Goal: Information Seeking & Learning: Understand process/instructions

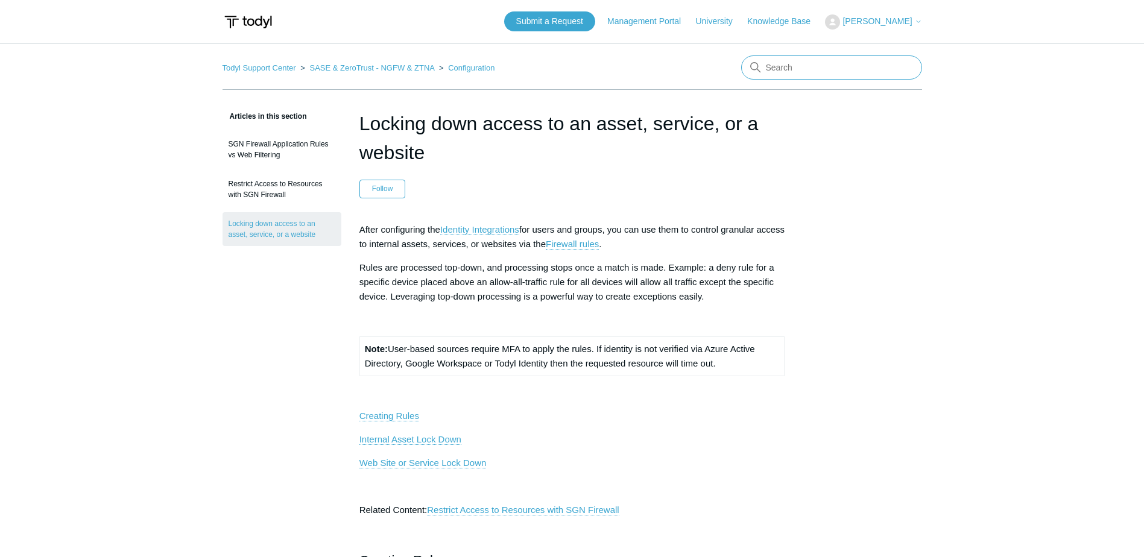
drag, startPoint x: 0, startPoint y: 0, endPoint x: 781, endPoint y: 63, distance: 783.4
click at [781, 63] on input "Search" at bounding box center [831, 67] width 181 height 24
type input "internet access"
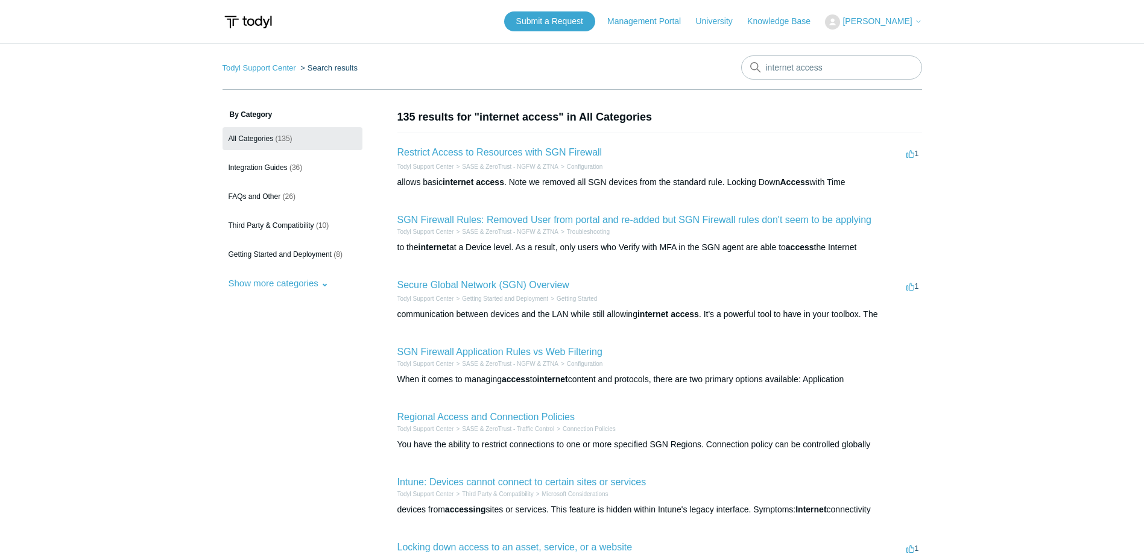
click at [972, 165] on main "Todyl Support Center Search results internet access By Category All Categories …" at bounding box center [572, 442] width 1144 height 798
click at [976, 136] on main "Todyl Support Center Search results internet access By Category All Categories …" at bounding box center [572, 442] width 1144 height 798
click at [518, 153] on link "Restrict Access to Resources with SGN Firewall" at bounding box center [499, 152] width 205 height 10
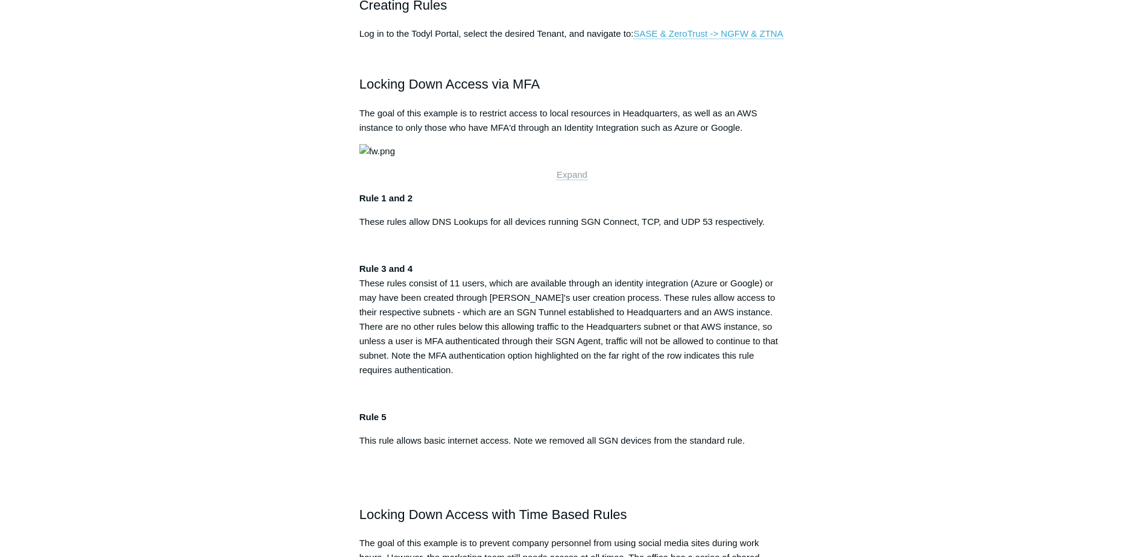
scroll to position [456, 0]
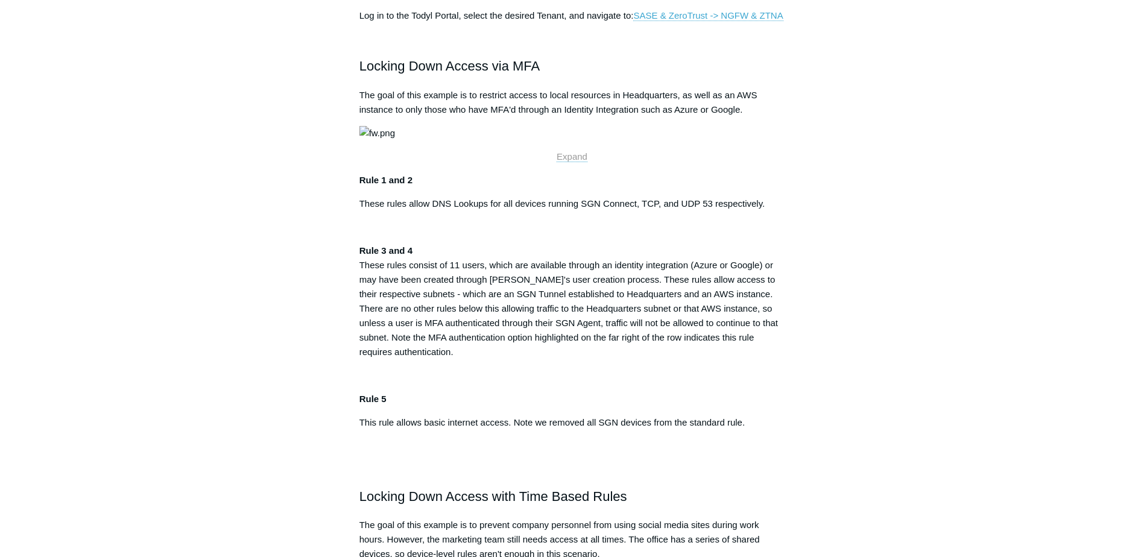
scroll to position [466, 0]
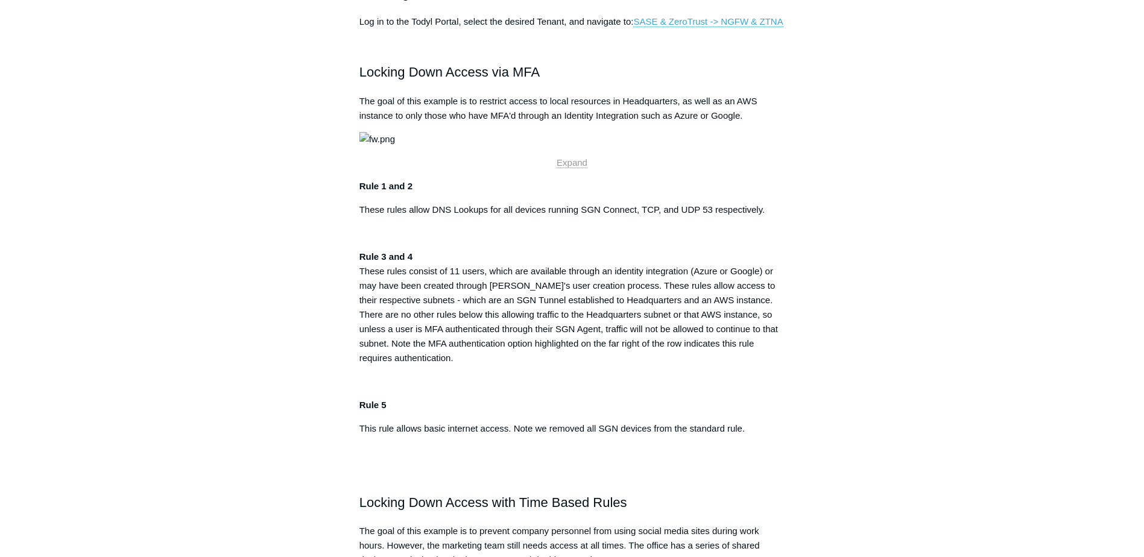
click at [395, 147] on img at bounding box center [377, 139] width 36 height 14
click at [569, 168] on span "Expand" at bounding box center [572, 162] width 31 height 10
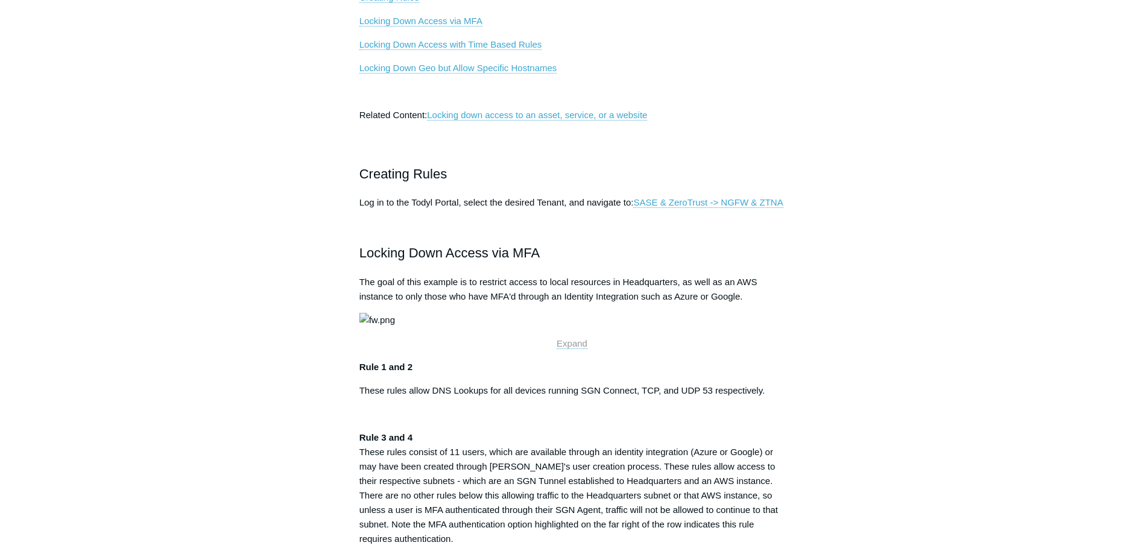
scroll to position [240, 0]
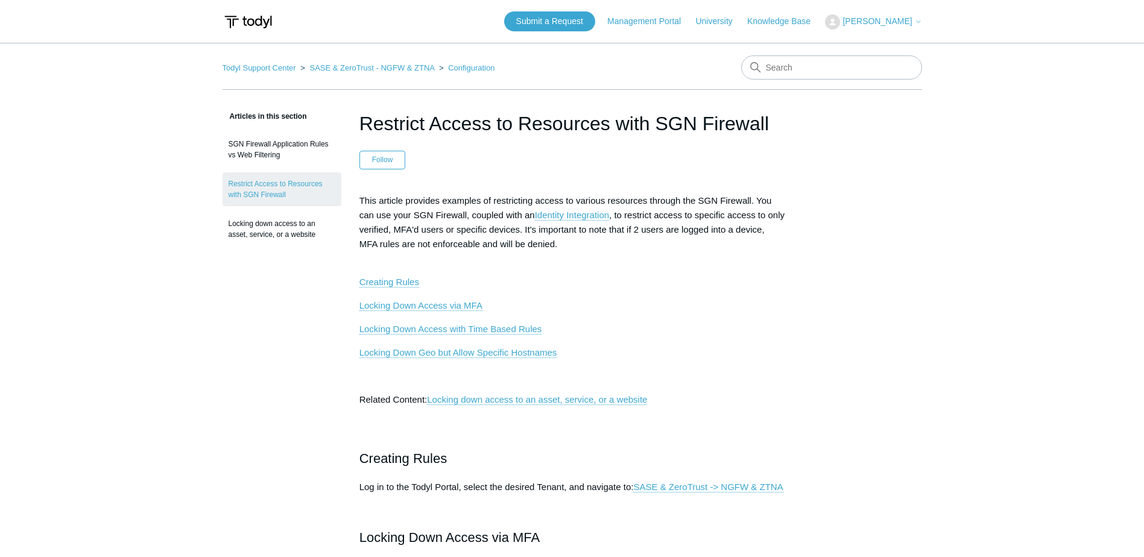
click at [269, 70] on link "Todyl Support Center" at bounding box center [260, 67] width 74 height 9
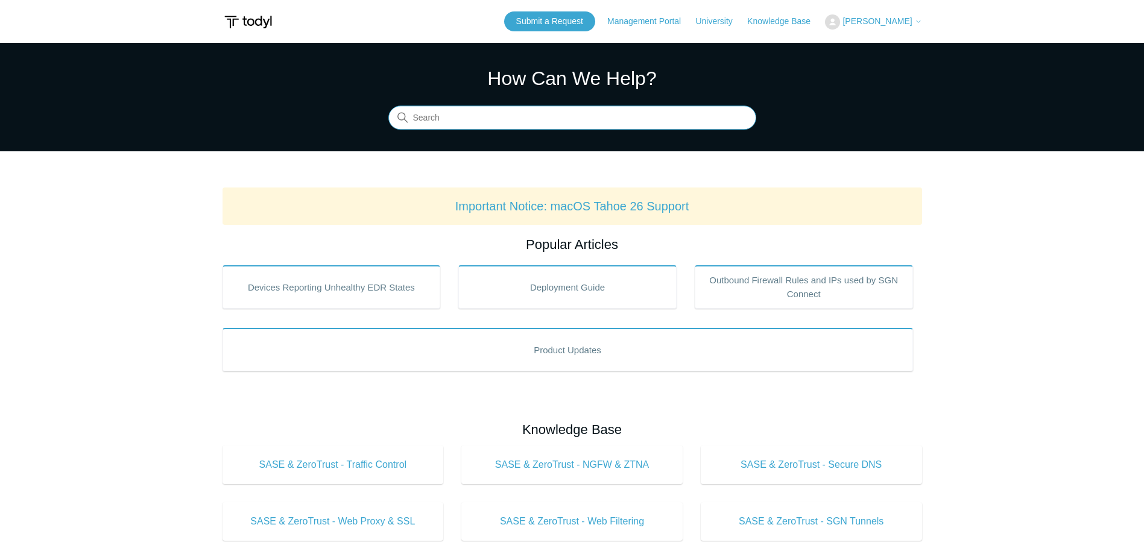
click at [633, 118] on input "Search" at bounding box center [572, 118] width 368 height 24
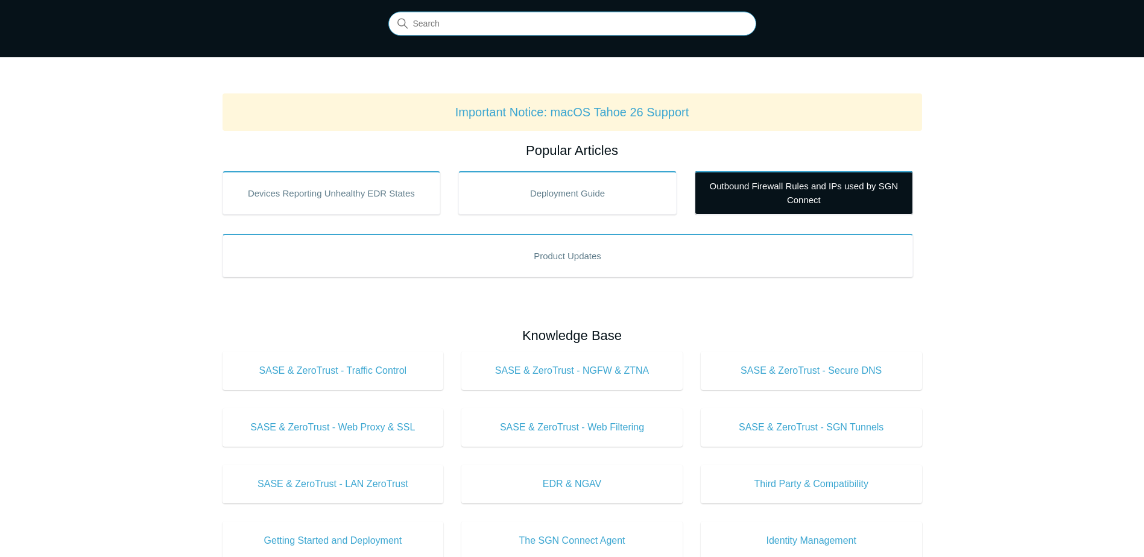
scroll to position [84, 0]
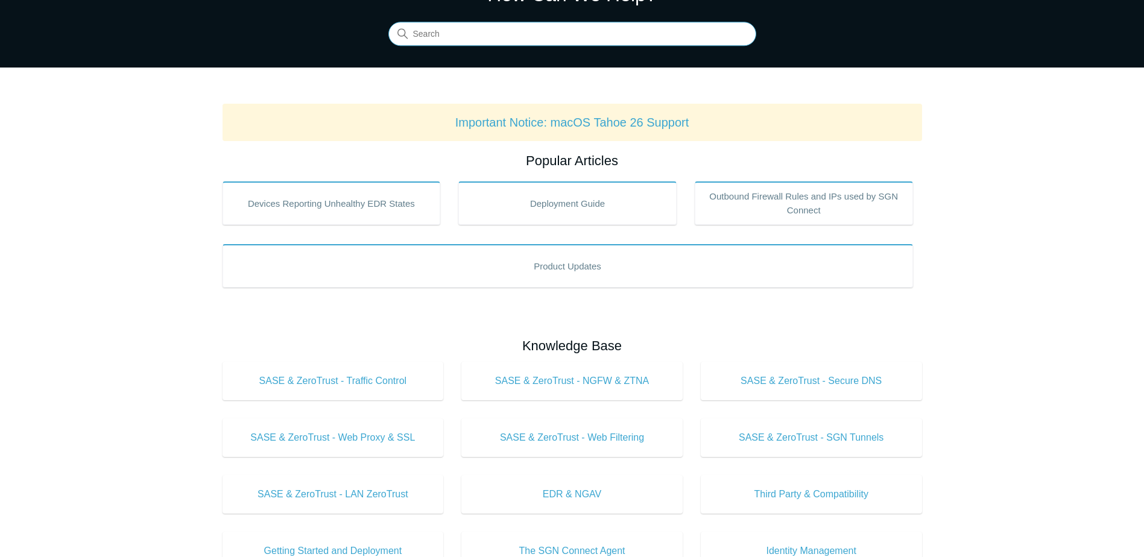
click at [600, 33] on input "Search" at bounding box center [572, 34] width 368 height 24
type input "internet"
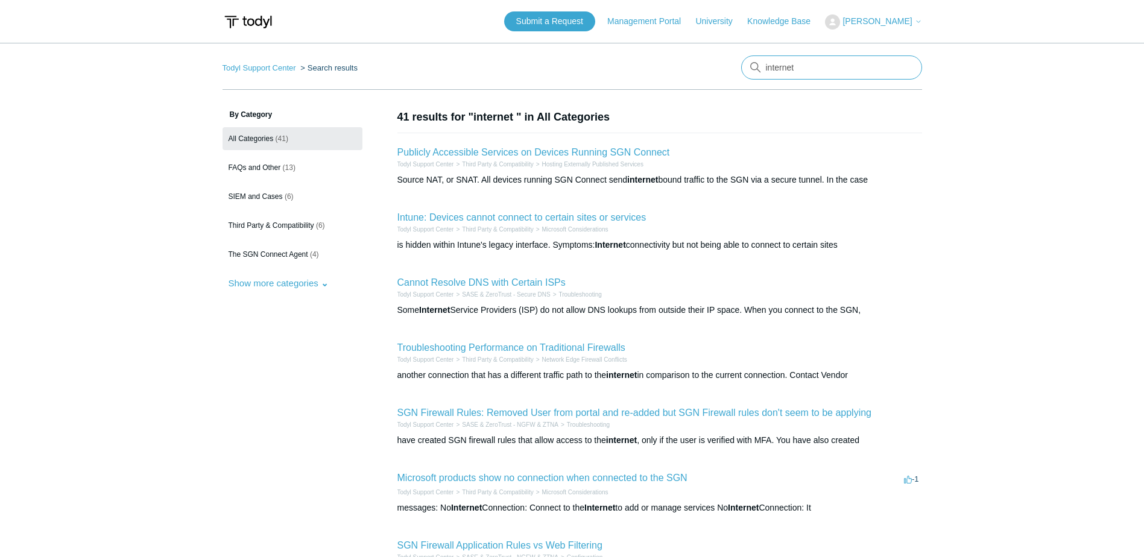
click at [838, 69] on input "internet" at bounding box center [831, 67] width 181 height 24
type input "internet block"
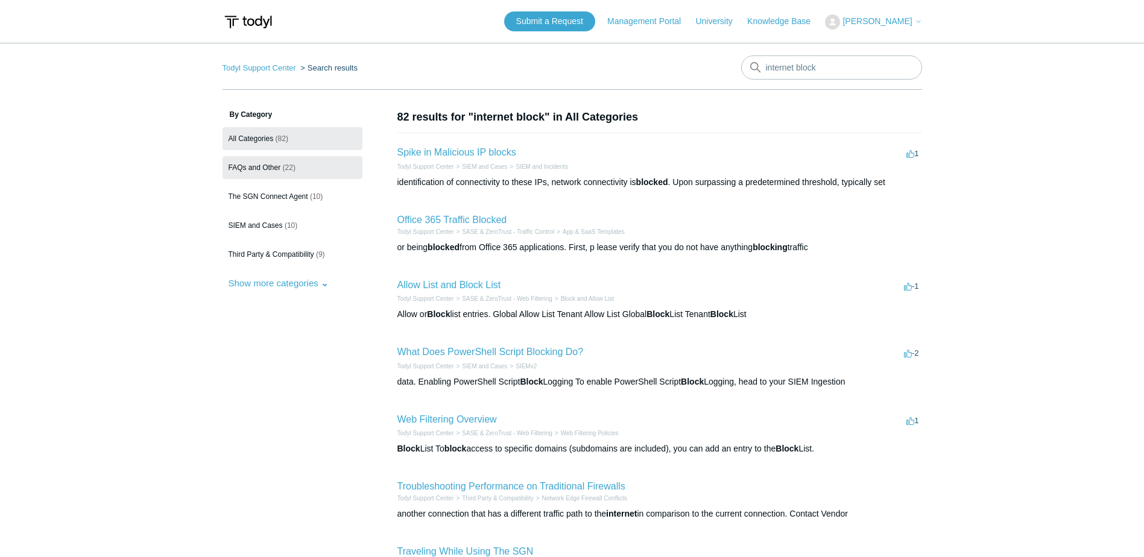
click at [314, 174] on link "FAQs and Other (22)" at bounding box center [293, 167] width 140 height 23
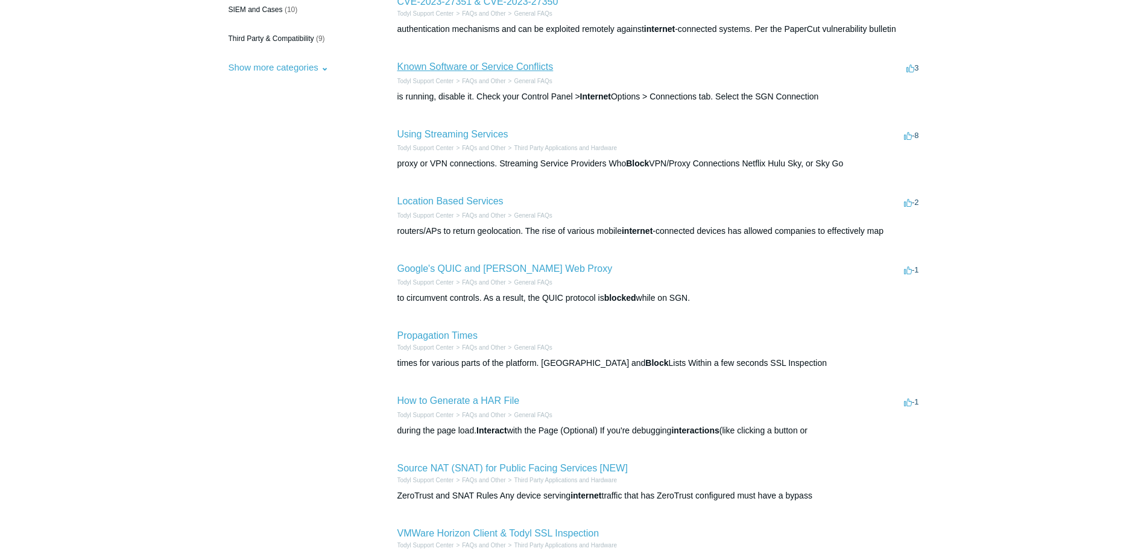
scroll to position [367, 0]
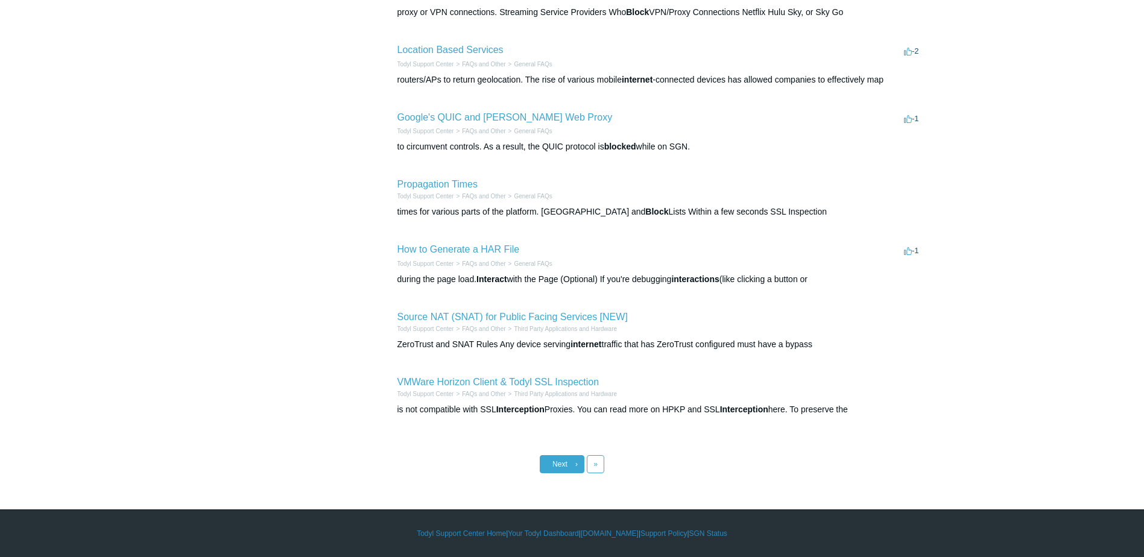
click at [557, 469] on link "Next ›" at bounding box center [562, 464] width 45 height 18
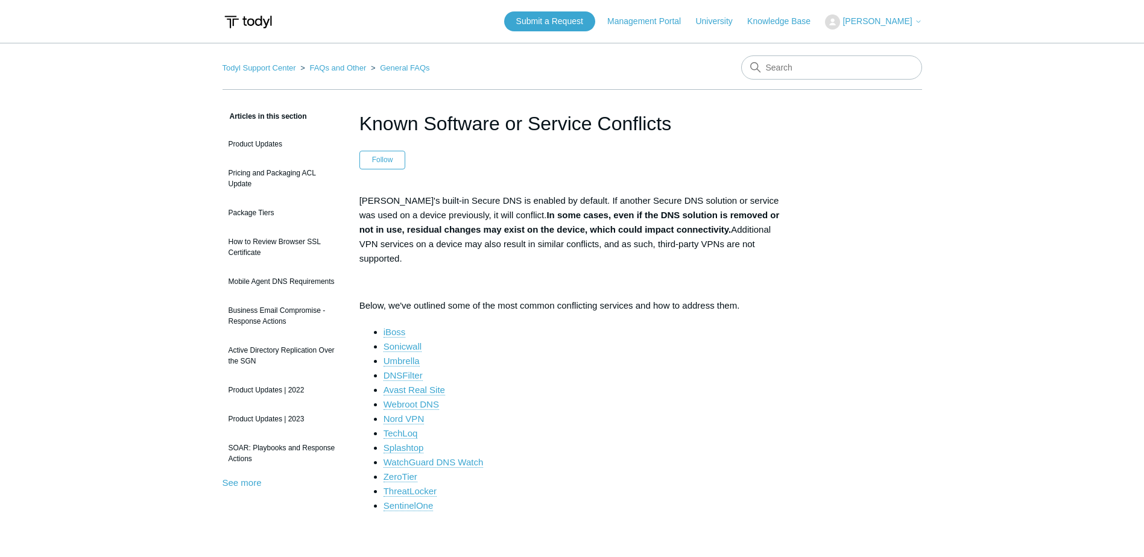
scroll to position [50, 0]
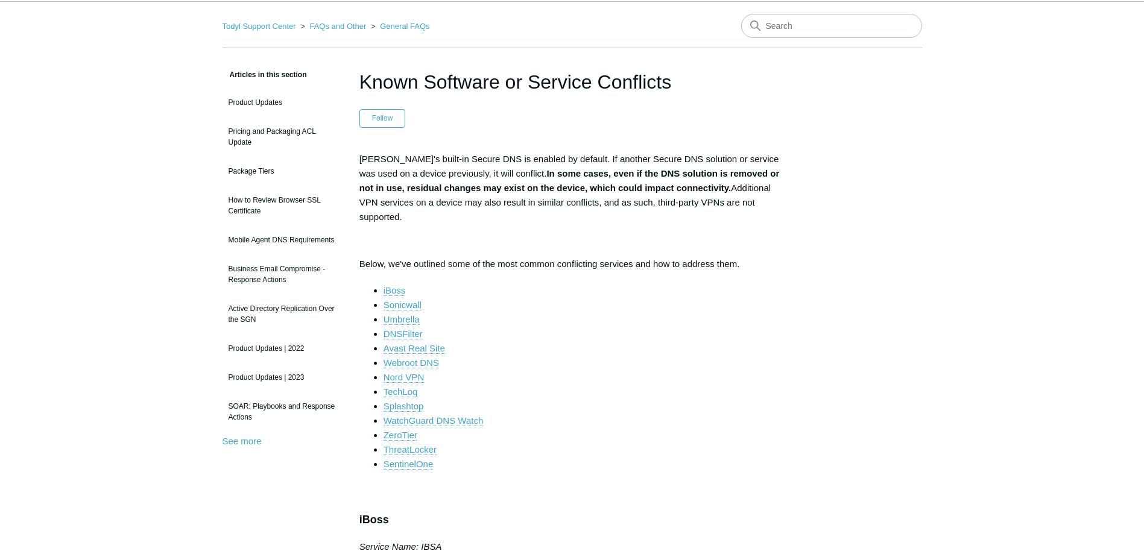
drag, startPoint x: 838, startPoint y: 321, endPoint x: 860, endPoint y: 369, distance: 53.4
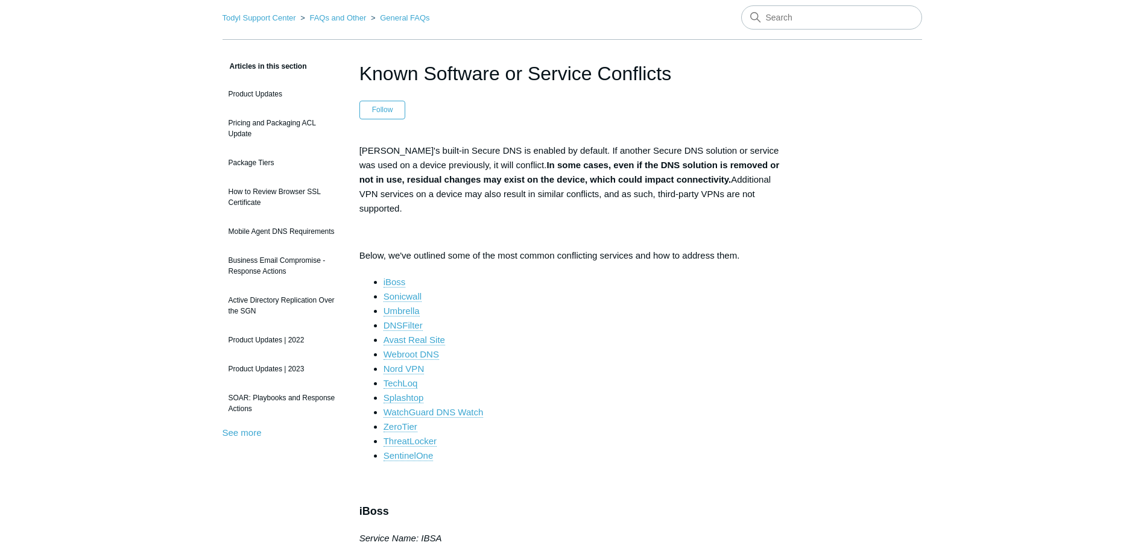
drag, startPoint x: 860, startPoint y: 370, endPoint x: 858, endPoint y: 377, distance: 7.6
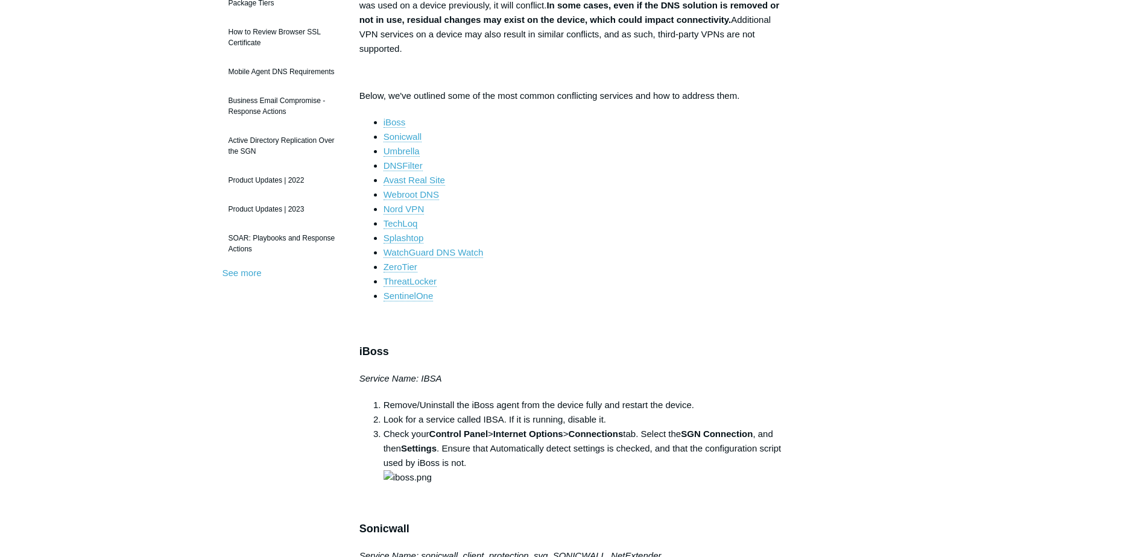
scroll to position [231, 0]
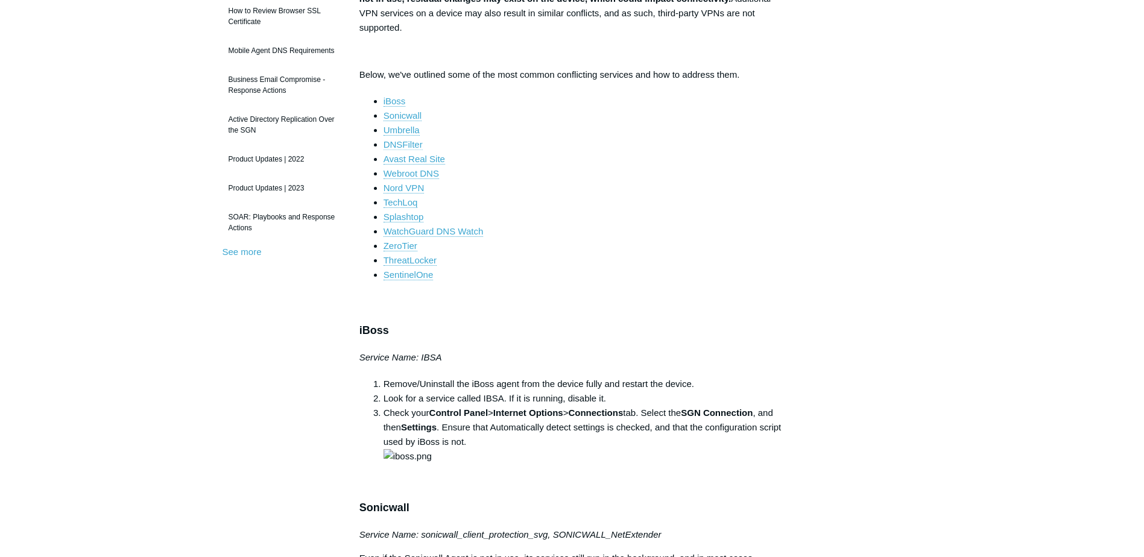
click at [403, 139] on link "DNSFilter" at bounding box center [403, 144] width 39 height 11
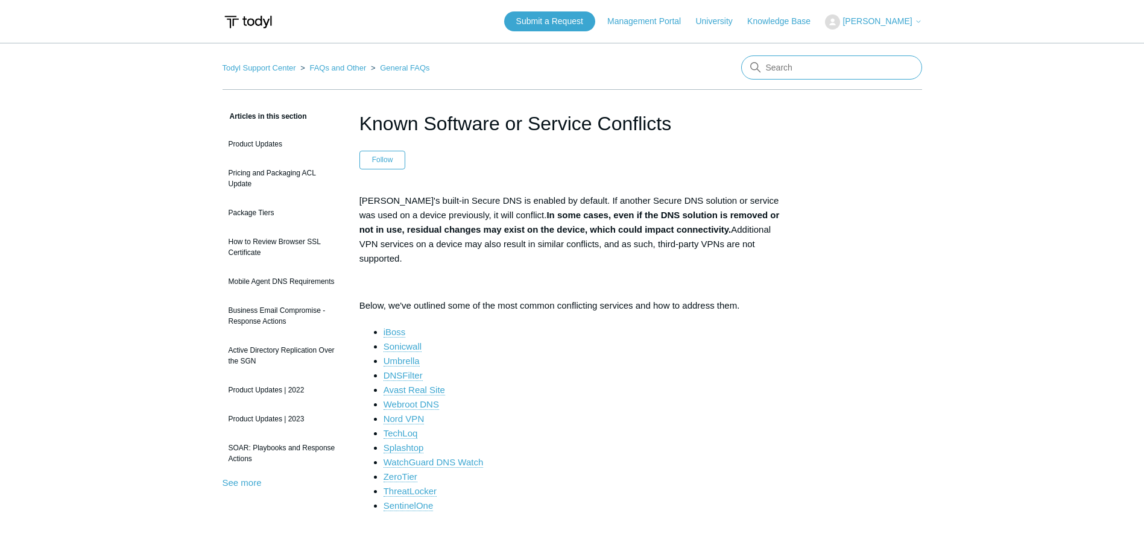
click at [845, 65] on input "Search" at bounding box center [831, 67] width 181 height 24
type input "internet block"
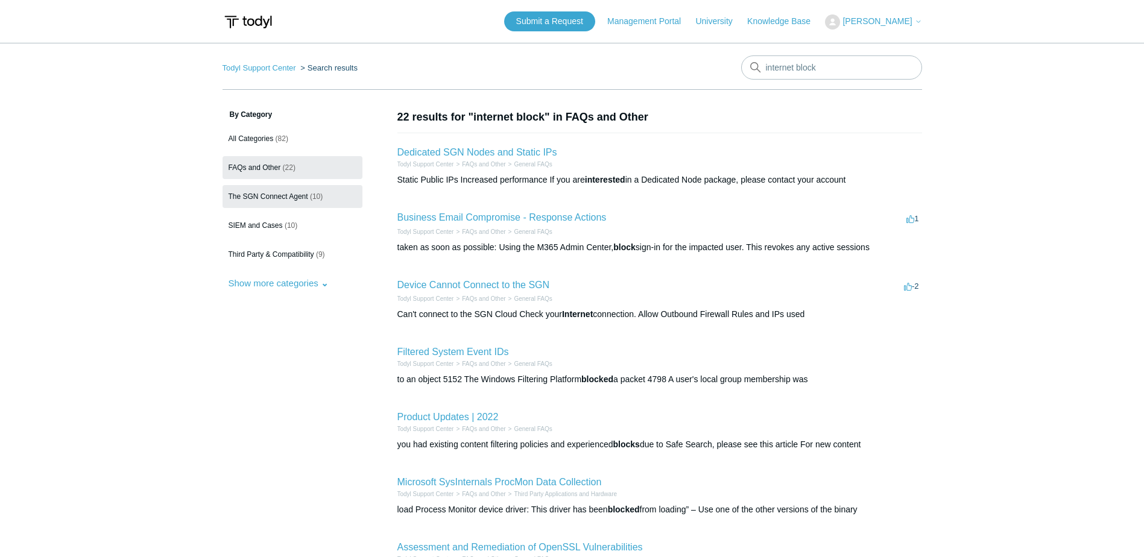
click at [260, 203] on link "The SGN Connect Agent (10)" at bounding box center [293, 196] width 140 height 23
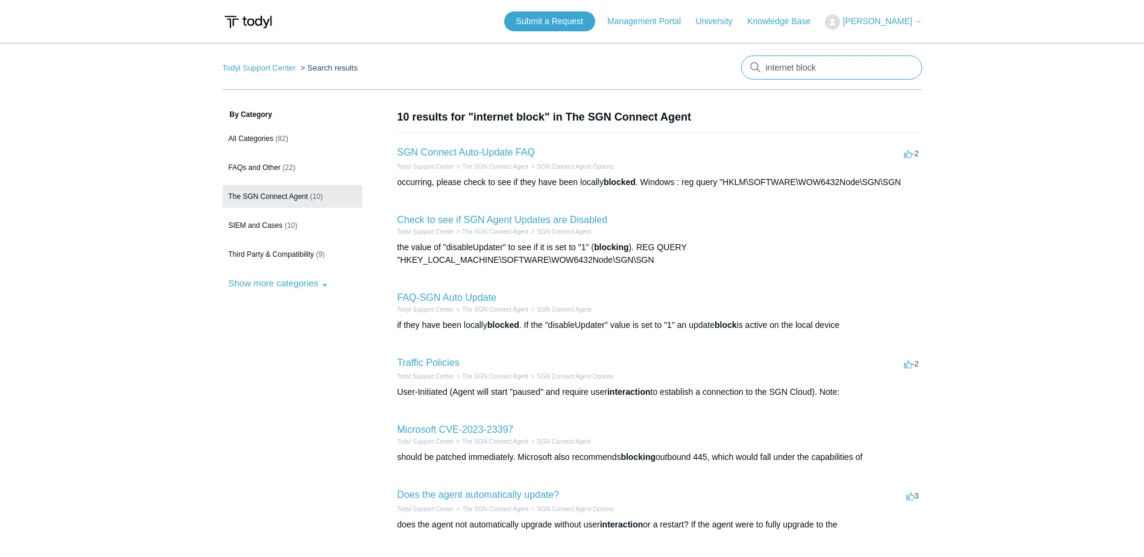
drag, startPoint x: 862, startPoint y: 68, endPoint x: 730, endPoint y: 66, distance: 131.5
click at [730, 66] on nav "Todyl Support Center Search results There are no matching results in this help …" at bounding box center [572, 72] width 699 height 34
type input "a"
click at [803, 77] on input "Search" at bounding box center [831, 67] width 181 height 24
click at [252, 139] on span "All Categories" at bounding box center [251, 138] width 45 height 8
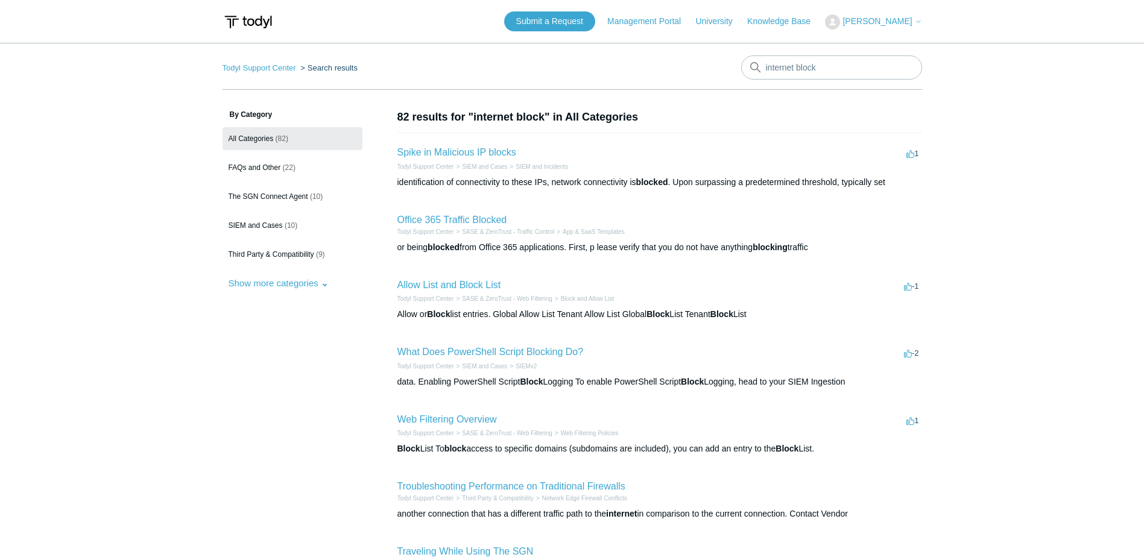
click at [1054, 238] on main "Todyl Support Center Search results internet block By Category All Categories (…" at bounding box center [572, 443] width 1144 height 800
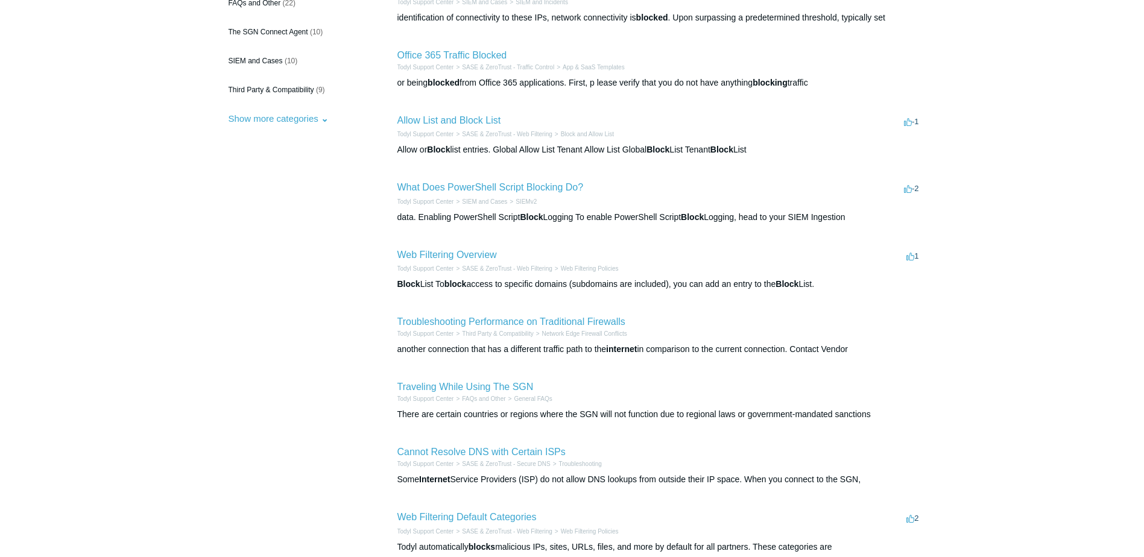
scroll to position [181, 0]
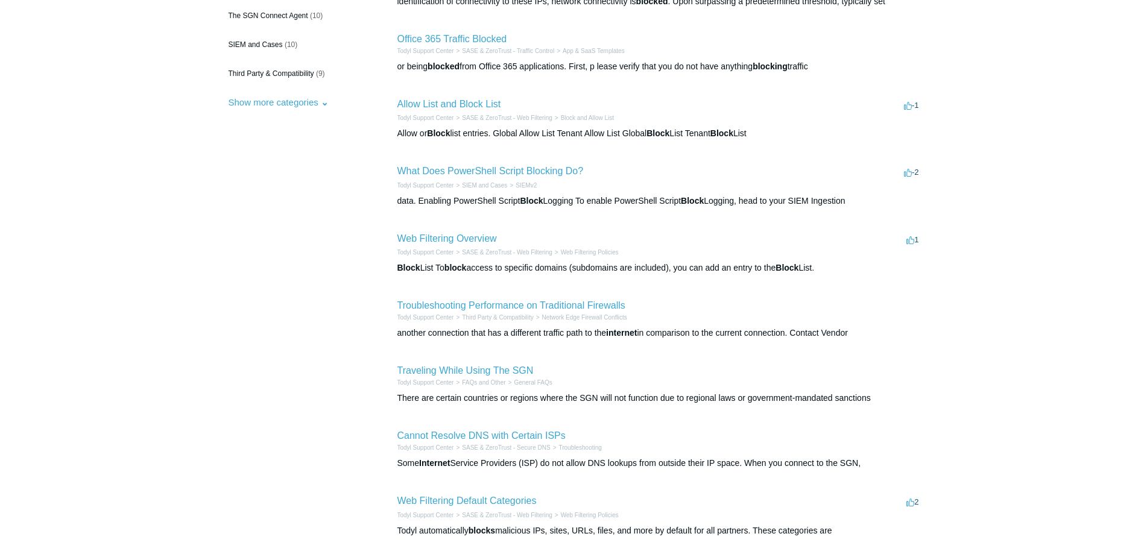
click at [1054, 292] on main "Todyl Support Center Search results internet block By Category All Categories (…" at bounding box center [572, 262] width 1144 height 800
click at [281, 107] on button "Show more categories" at bounding box center [279, 102] width 112 height 22
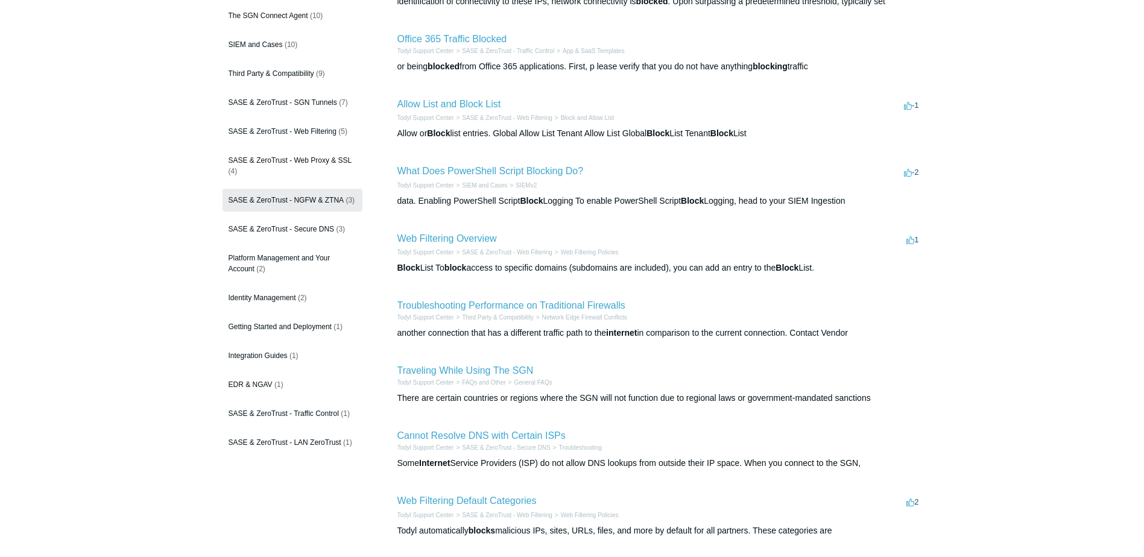
click at [297, 193] on link "SASE & ZeroTrust - NGFW & ZTNA (3)" at bounding box center [293, 200] width 140 height 23
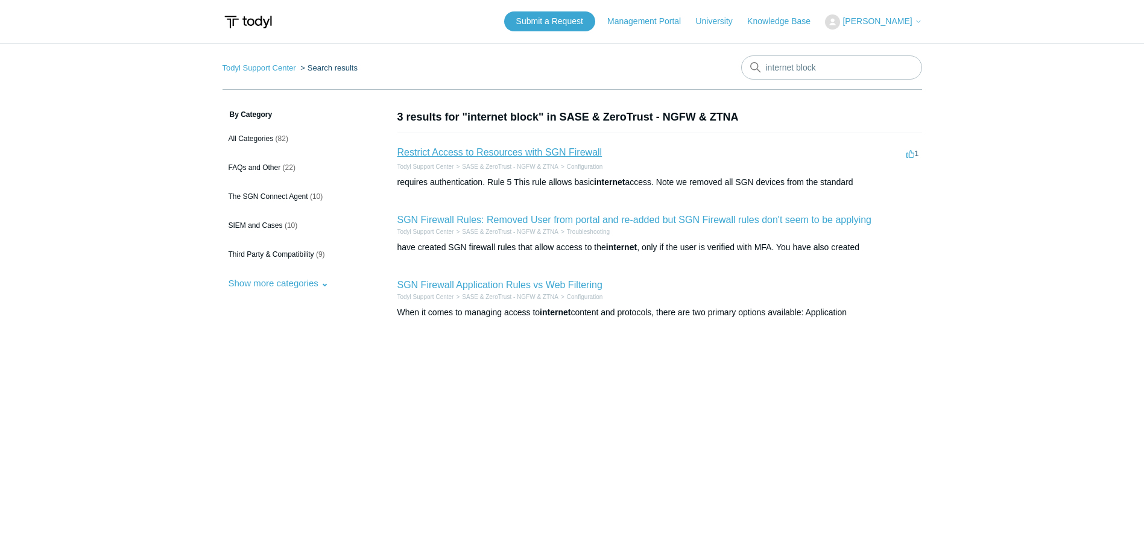
click at [486, 153] on link "Restrict Access to Resources with SGN Firewall" at bounding box center [499, 152] width 205 height 10
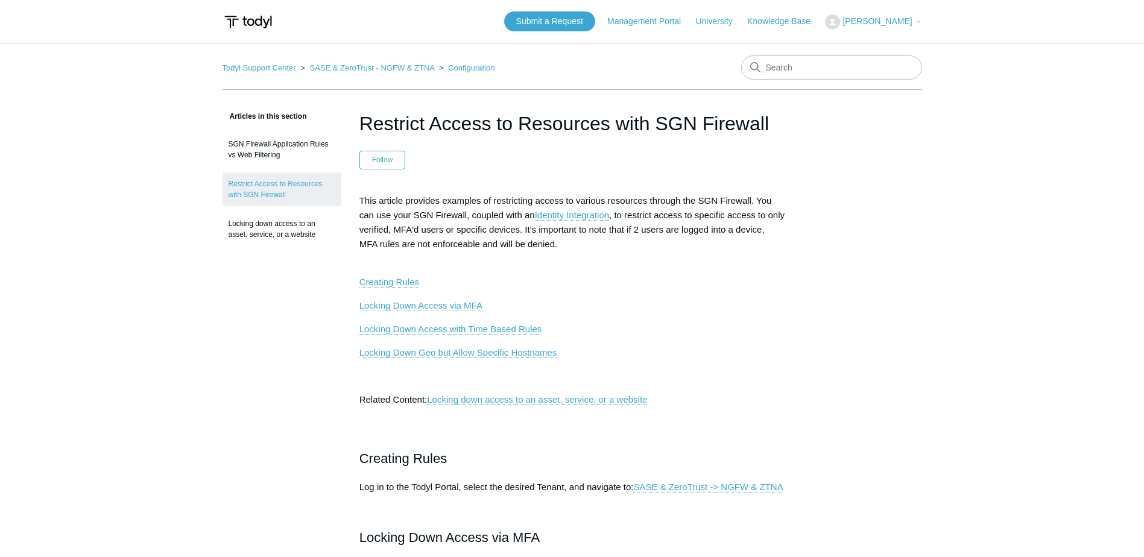
click at [414, 304] on link "Locking Down Access via MFA" at bounding box center [420, 305] width 123 height 11
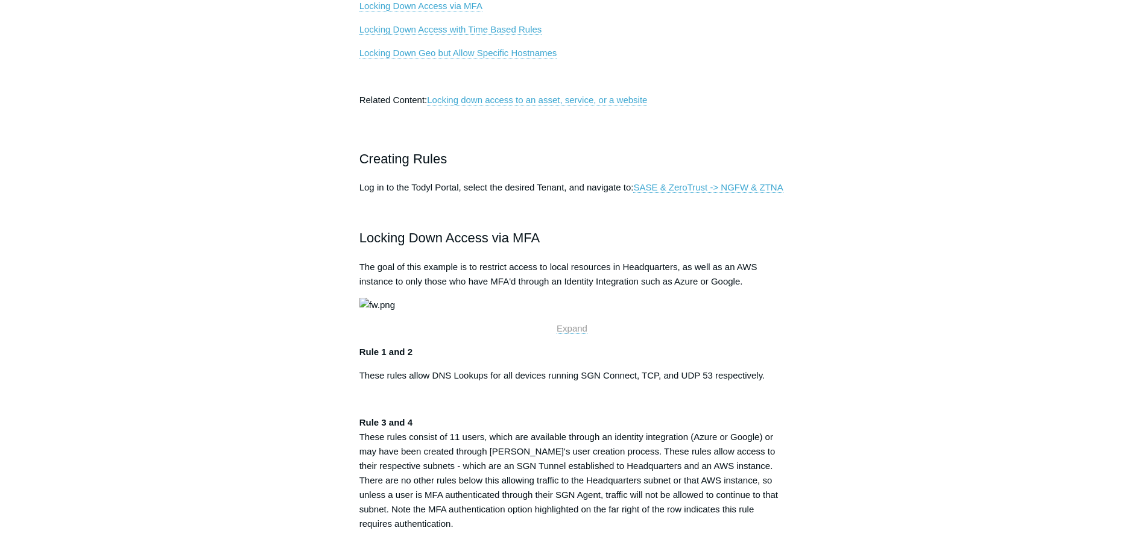
scroll to position [153, 0]
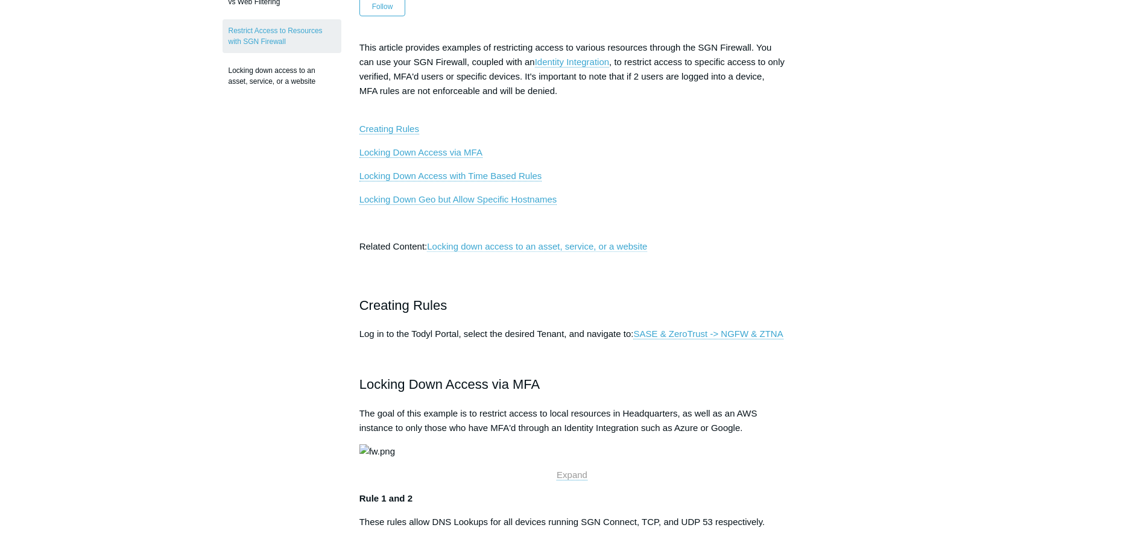
drag, startPoint x: 586, startPoint y: 295, endPoint x: 539, endPoint y: 246, distance: 67.8
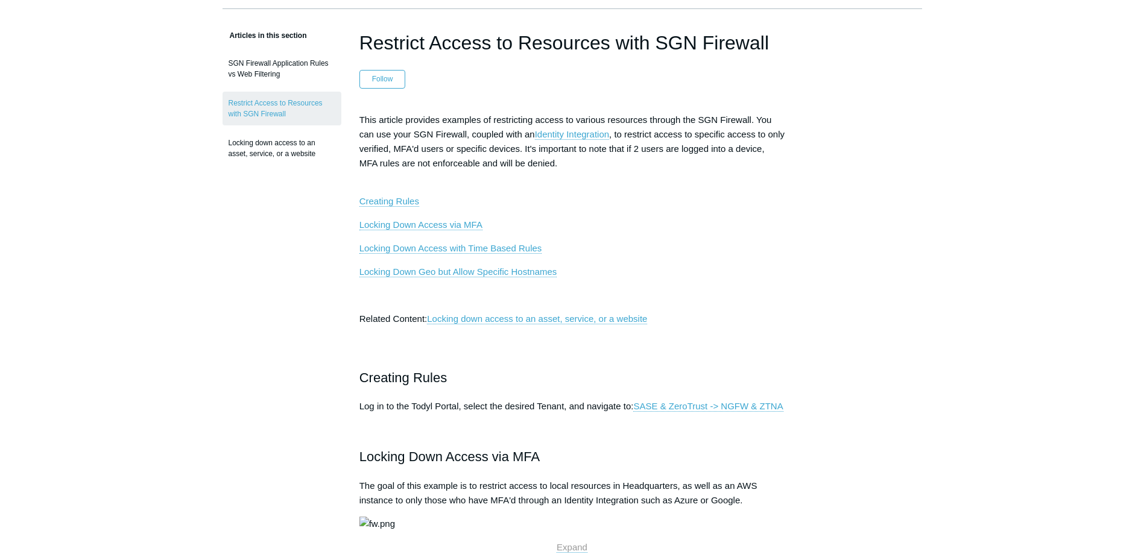
scroll to position [0, 0]
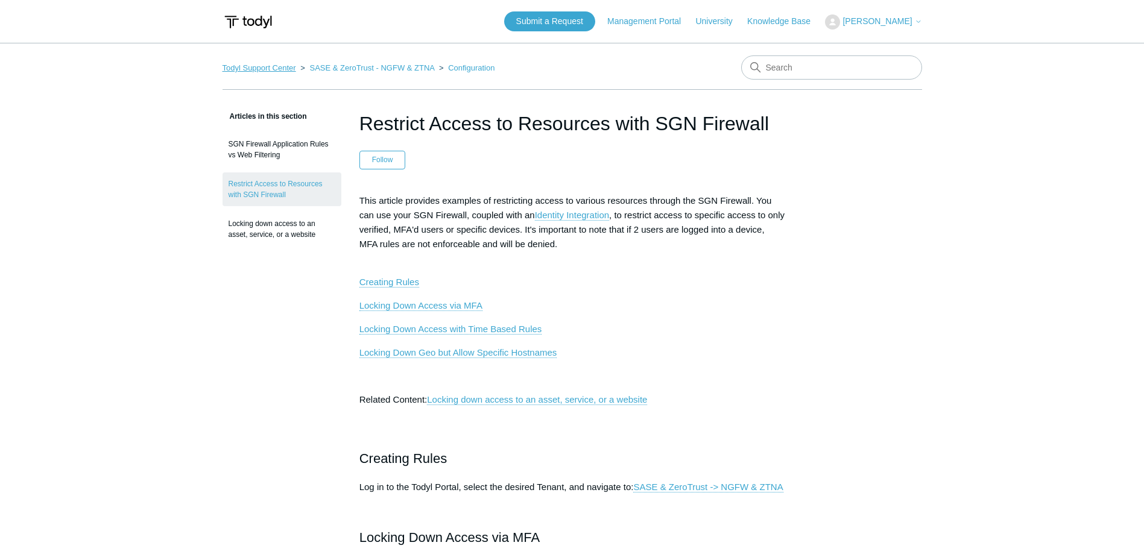
click at [276, 69] on link "Todyl Support Center" at bounding box center [260, 67] width 74 height 9
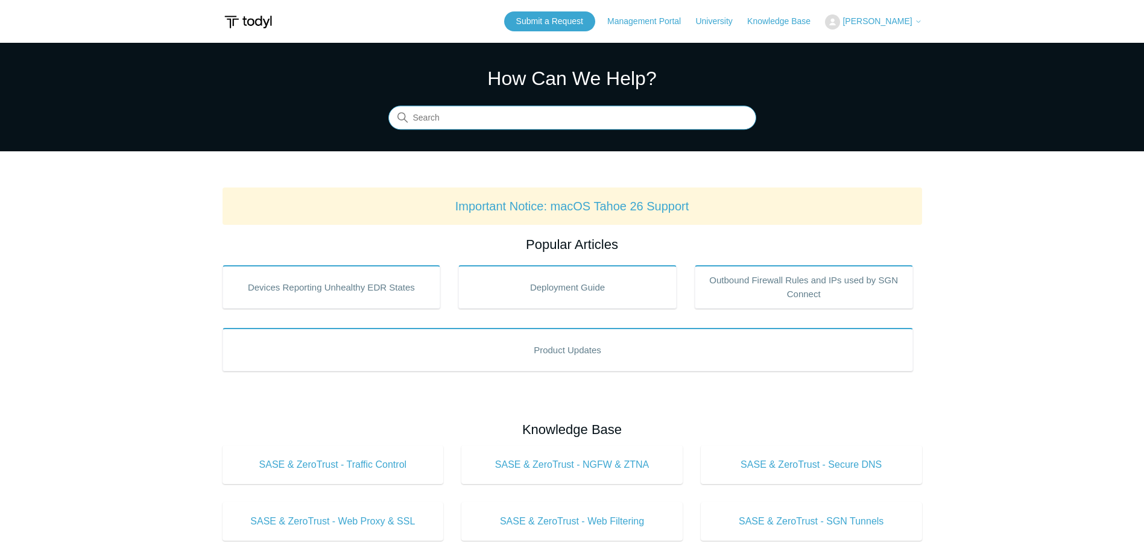
click at [638, 116] on input "Search" at bounding box center [572, 118] width 368 height 24
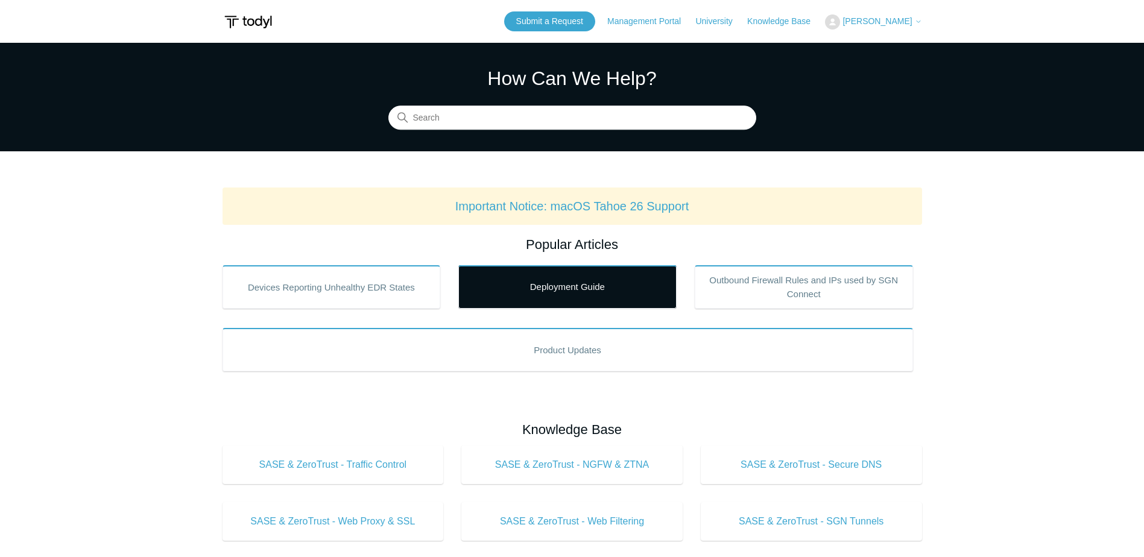
click at [538, 297] on link "Deployment Guide" at bounding box center [567, 286] width 218 height 43
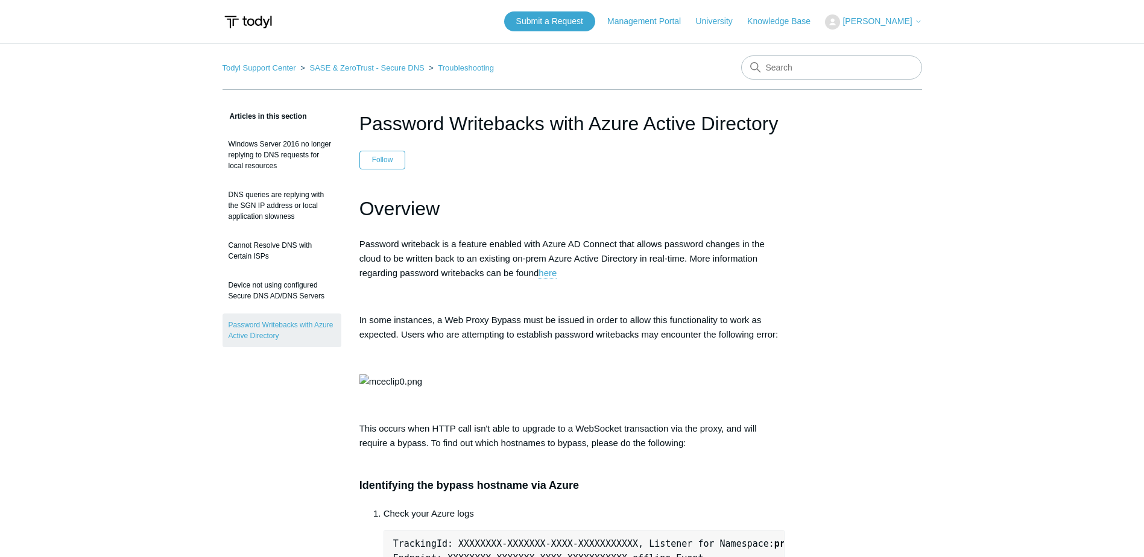
drag, startPoint x: 563, startPoint y: 240, endPoint x: 523, endPoint y: 245, distance: 40.1
click at [563, 240] on p "Password writeback is a feature enabled with Azure AD Connect that allows passw…" at bounding box center [572, 258] width 426 height 43
click at [258, 65] on link "Todyl Support Center" at bounding box center [260, 67] width 74 height 9
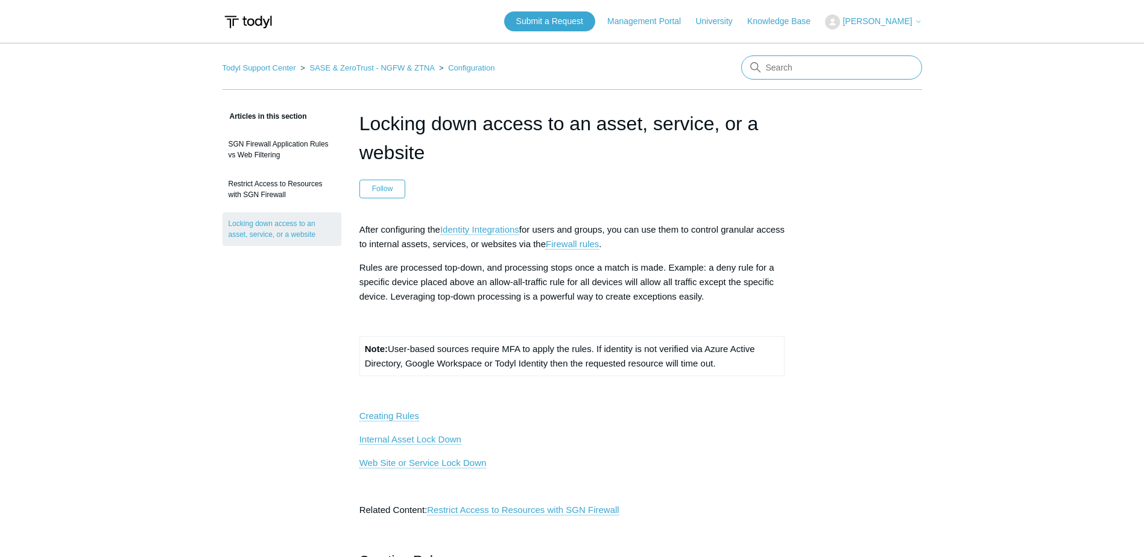
click at [827, 69] on input "Search" at bounding box center [831, 67] width 181 height 24
click at [268, 71] on link "Todyl Support Center" at bounding box center [260, 67] width 74 height 9
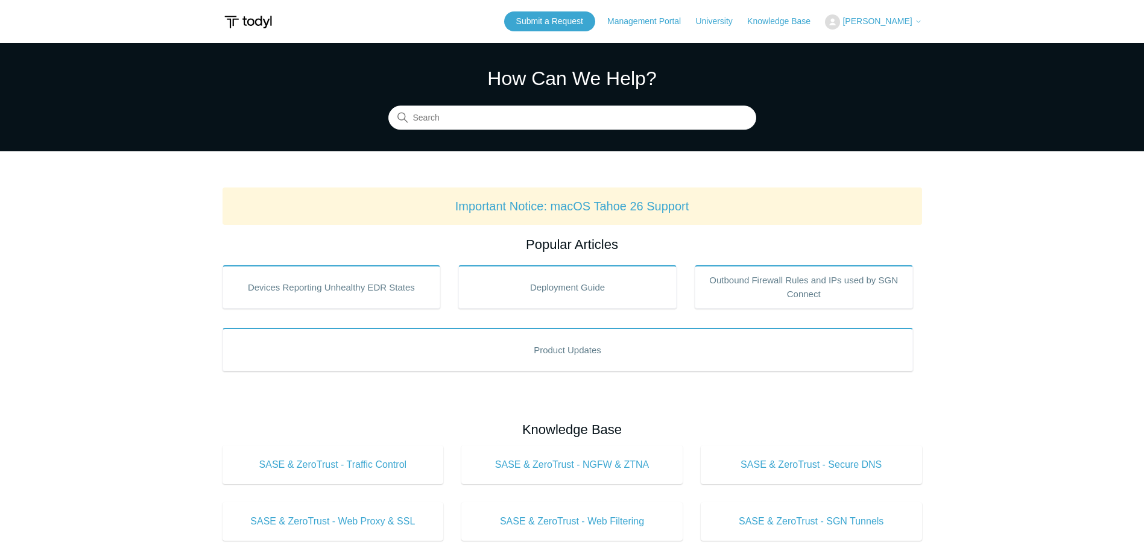
click at [1024, 230] on main "Todyl Support Center How Can We Help? Search Important Notice: macOS Tahoe 26 S…" at bounding box center [572, 451] width 1144 height 816
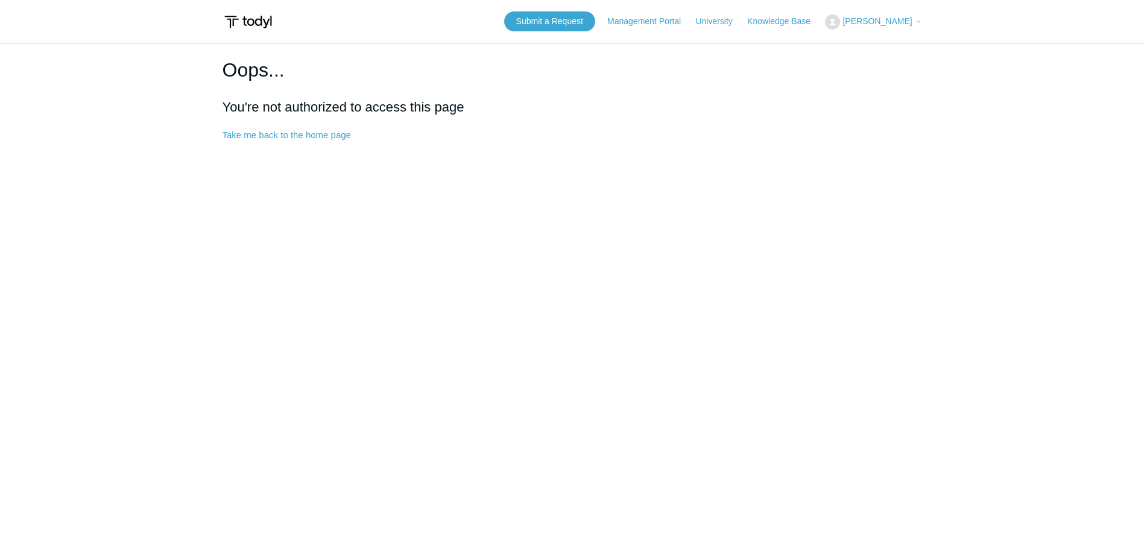
click at [924, 124] on main "Oops... You're not authorized to access this page Take me back to the home page" at bounding box center [572, 294] width 1144 height 502
click at [256, 16] on img at bounding box center [248, 22] width 51 height 22
click at [244, 20] on img at bounding box center [248, 22] width 51 height 22
click at [858, 28] on button "[PERSON_NAME]" at bounding box center [873, 21] width 96 height 15
click at [685, 114] on h2 "You're not authorized to access this page" at bounding box center [572, 107] width 699 height 20
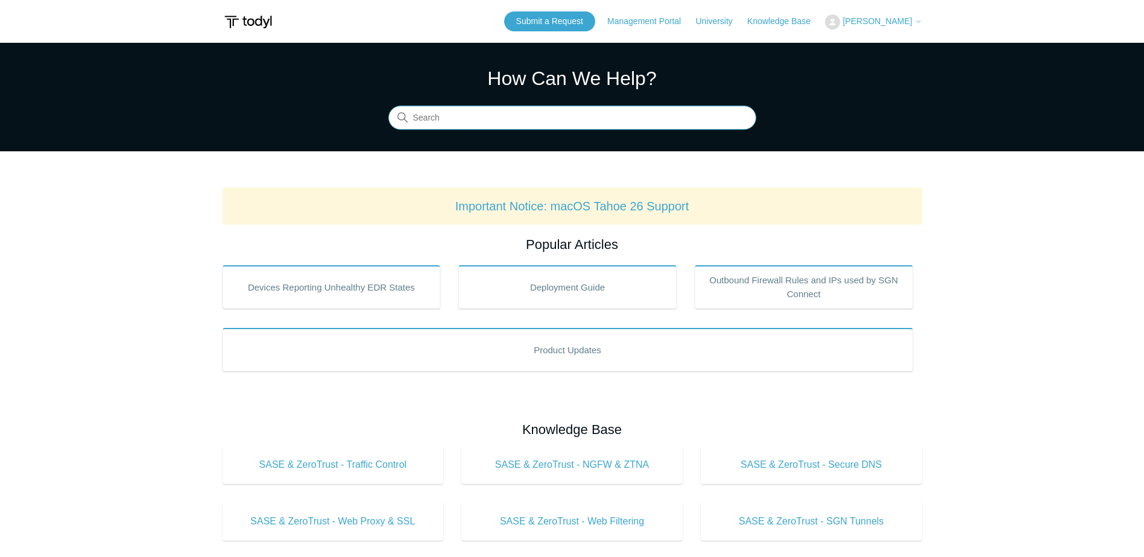
click at [426, 106] on input "Search" at bounding box center [572, 118] width 368 height 24
paste input "4413877103507-Require-Authentication-for-Internet-Access"
type input "4413877103507-Require-Authentication-for-Internet-Access"
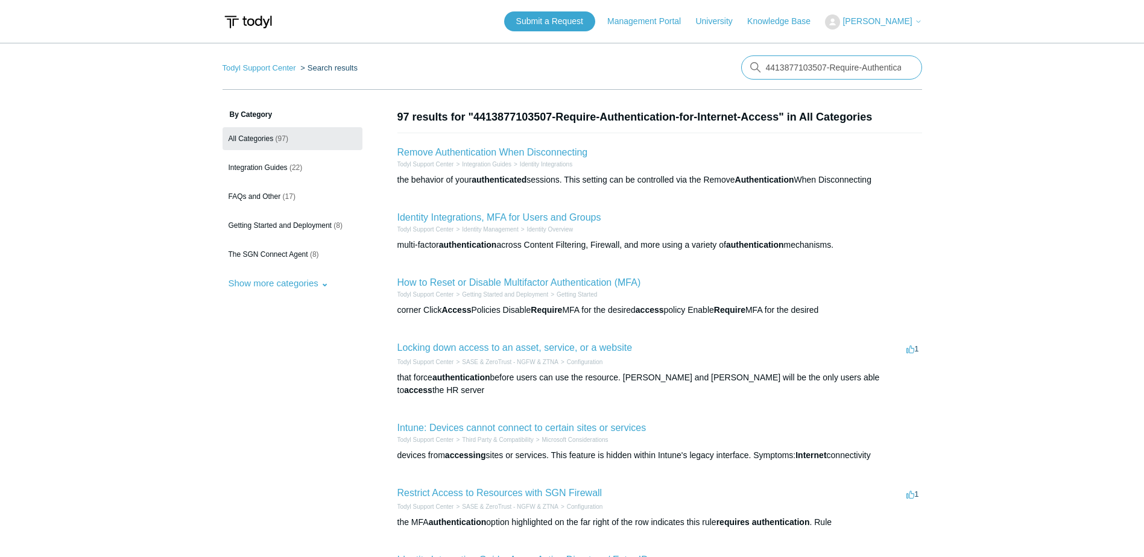
drag, startPoint x: 830, startPoint y: 66, endPoint x: 579, endPoint y: 65, distance: 251.5
click at [583, 66] on nav "Todyl Support Center Search results There are no matching results in this help …" at bounding box center [572, 72] width 699 height 34
type input "Require-Authentication-for-Internet-Access"
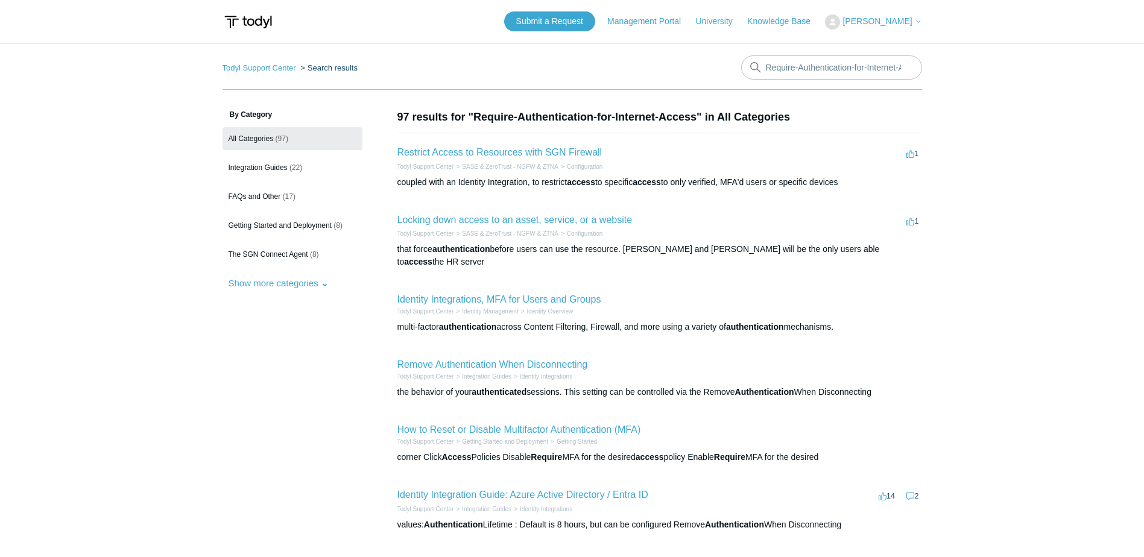
click at [1025, 90] on main "Todyl Support Center Search results Require-Authentication-for-Internet-Access …" at bounding box center [572, 448] width 1144 height 810
click at [619, 83] on nav "Todyl Support Center Search results Require-Authentication-for-Internet-Access" at bounding box center [572, 72] width 699 height 34
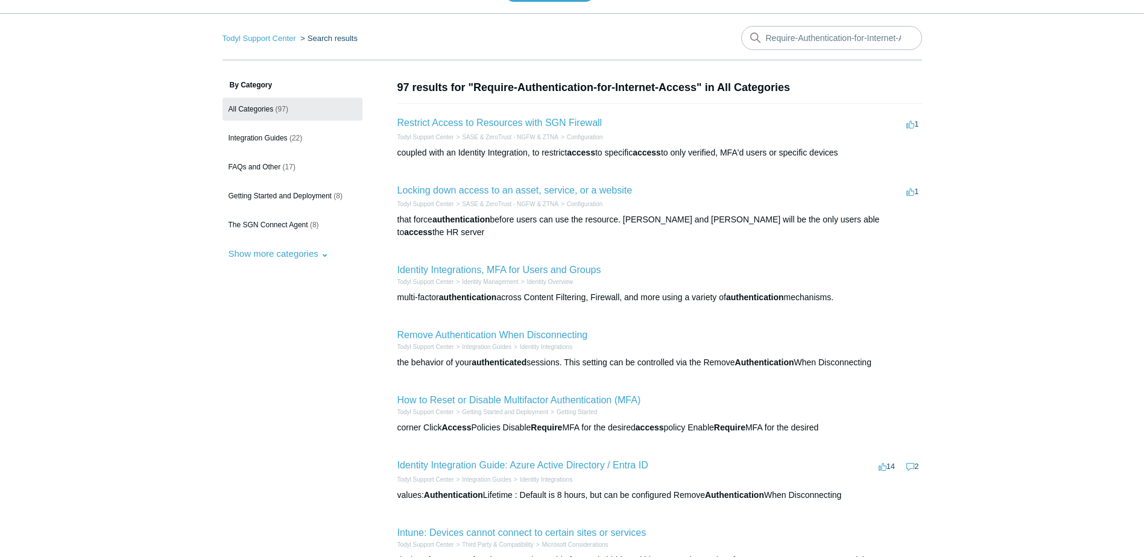
scroll to position [36, 0]
